Goal: Transaction & Acquisition: Register for event/course

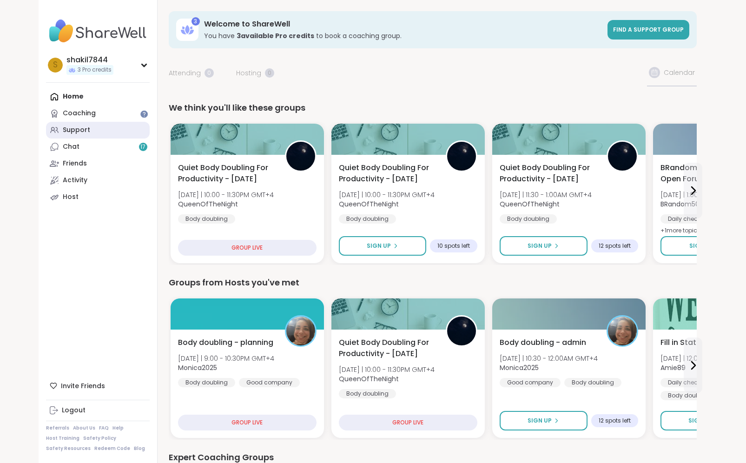
click at [97, 129] on link "Support" at bounding box center [98, 130] width 104 height 17
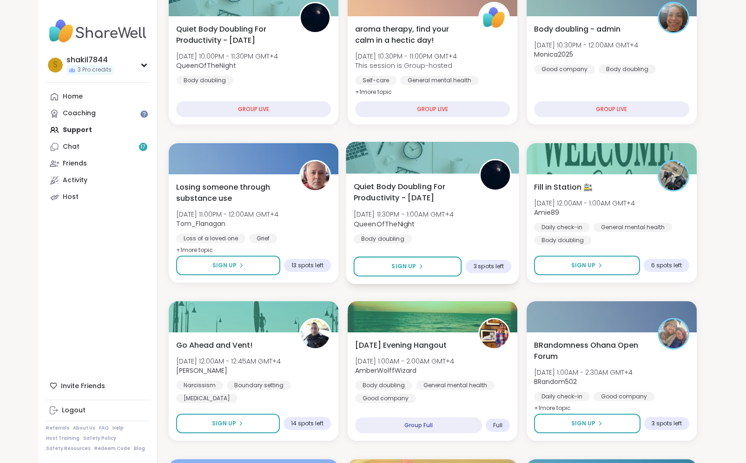
scroll to position [199, 0]
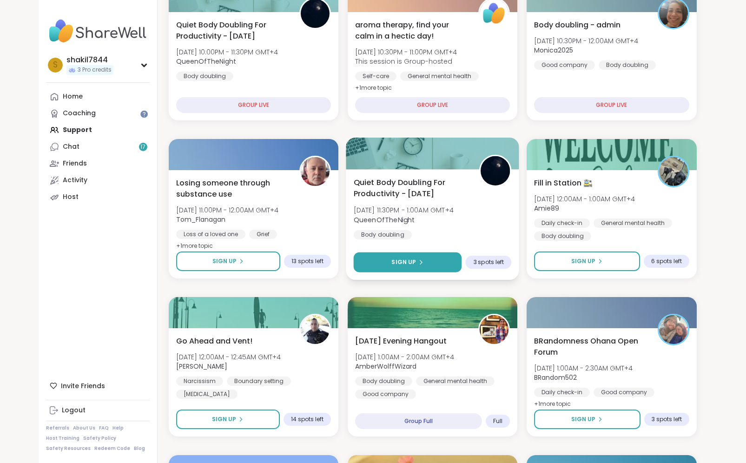
click at [425, 268] on button "Sign Up" at bounding box center [407, 262] width 108 height 20
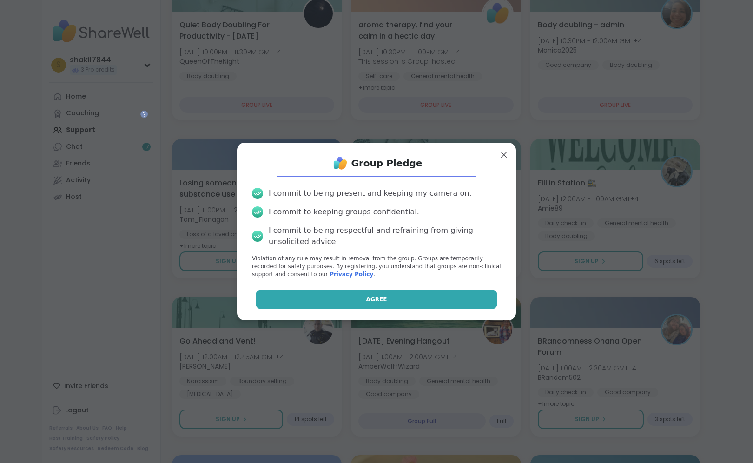
click at [417, 304] on button "Agree" at bounding box center [377, 300] width 242 height 20
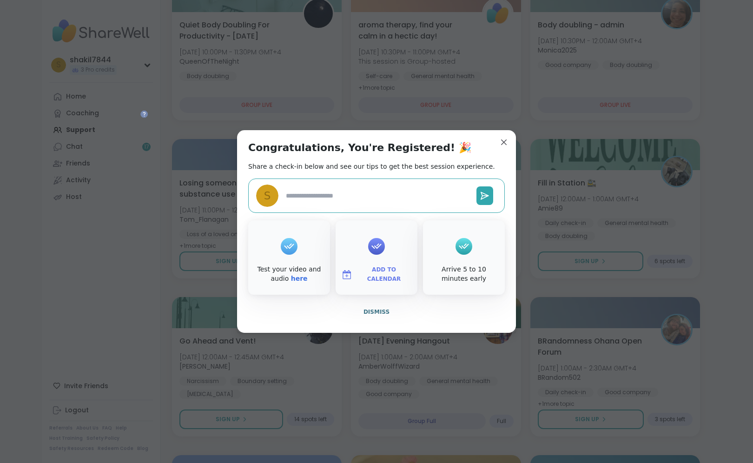
type textarea "*"
click at [379, 304] on button "Dismiss" at bounding box center [376, 312] width 257 height 20
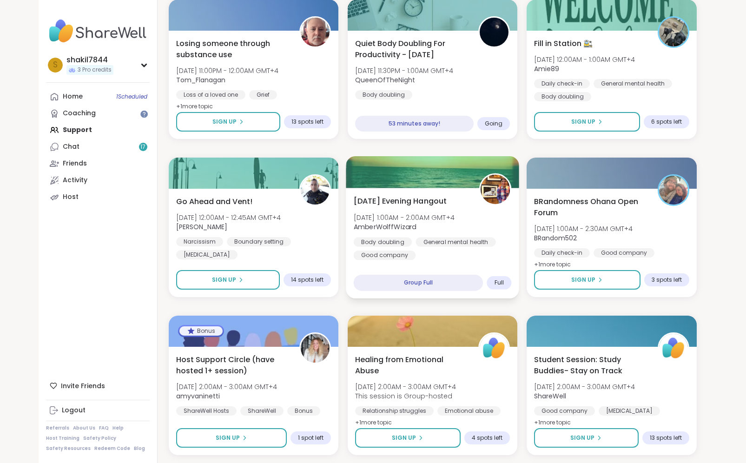
scroll to position [335, 0]
